Goal: Check status

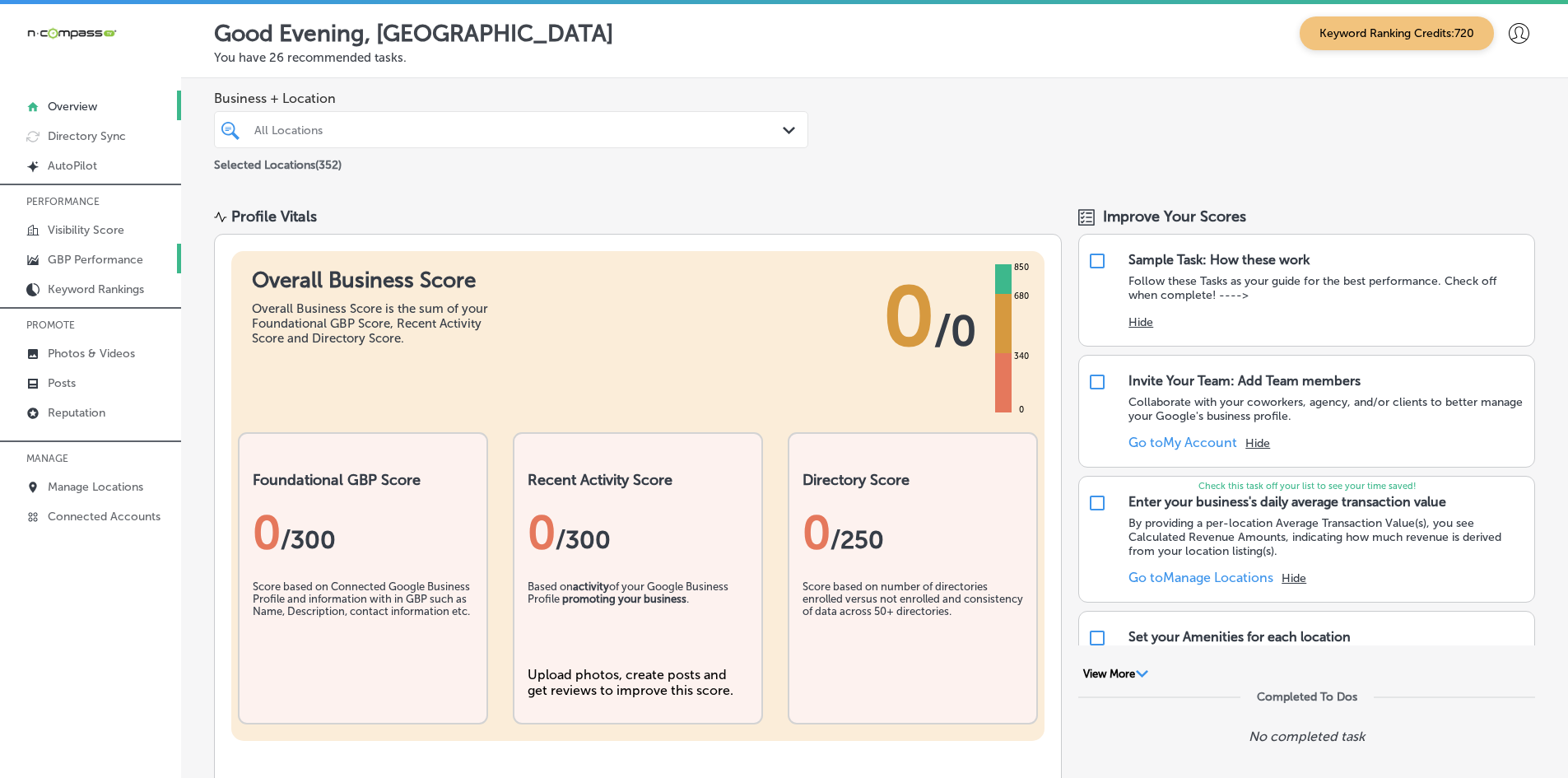
click at [120, 268] on link "GBP Performance" at bounding box center [91, 259] width 181 height 29
